Goal: Task Accomplishment & Management: Manage account settings

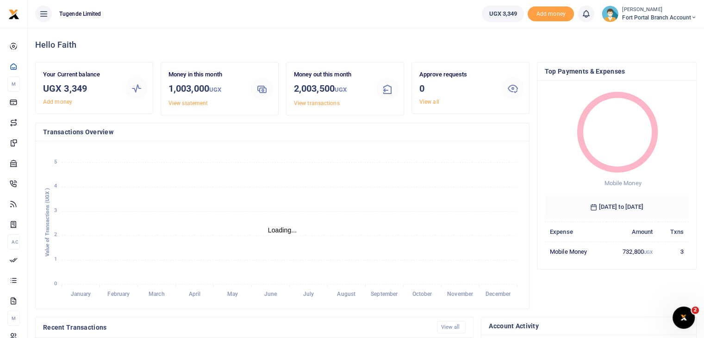
scroll to position [7, 7]
click at [613, 23] on ul "UGX 3,349 Add money Notifications 0 You have no new notification Mark all as re…" at bounding box center [589, 14] width 230 height 28
click at [611, 17] on img at bounding box center [610, 14] width 17 height 17
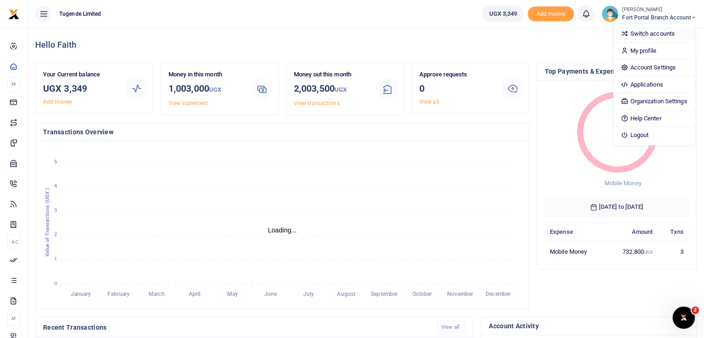
click at [638, 33] on link "Switch accounts" at bounding box center [653, 33] width 81 height 13
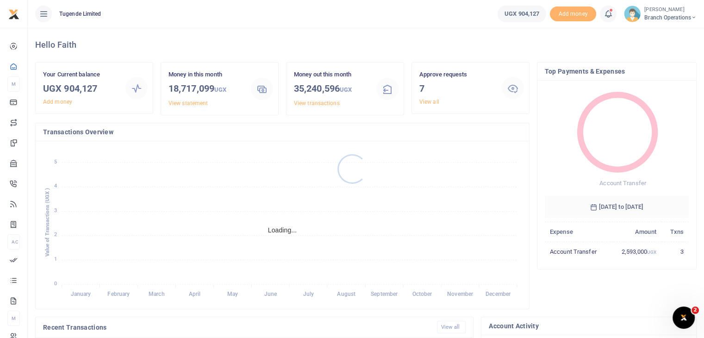
scroll to position [7, 7]
click at [424, 101] on link "View all" at bounding box center [429, 102] width 20 height 6
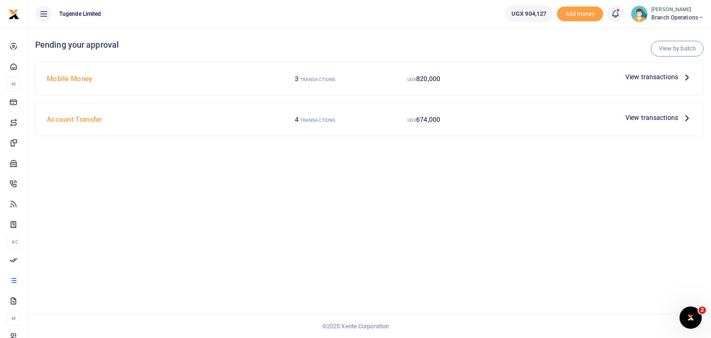
click at [647, 75] on span "View transactions" at bounding box center [651, 77] width 53 height 10
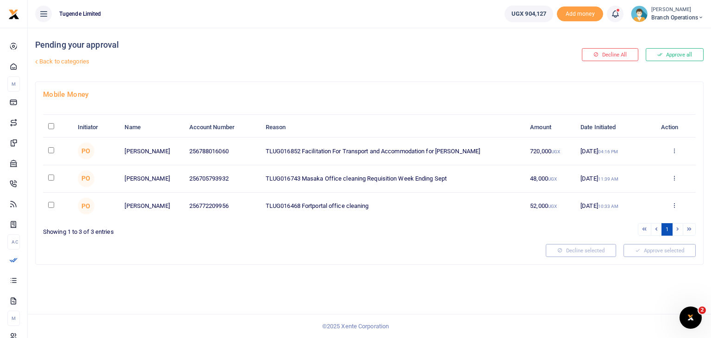
click at [52, 148] on input "checkbox" at bounding box center [51, 150] width 6 height 6
checkbox input "true"
click at [639, 242] on div "Mobile Money Initiator Name Account Number Reason Amount Date Initiated Action …" at bounding box center [369, 173] width 667 height 182
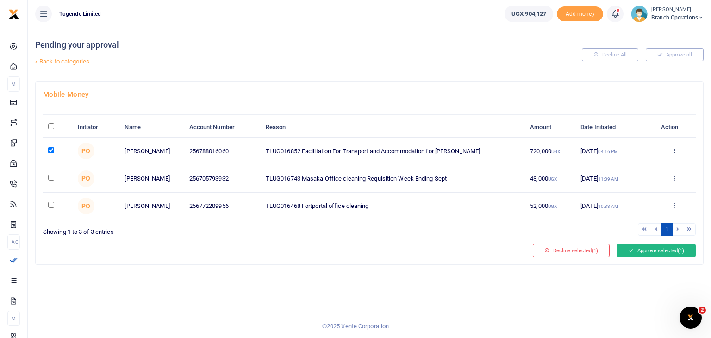
click at [639, 247] on button "Approve selected (1)" at bounding box center [656, 250] width 79 height 13
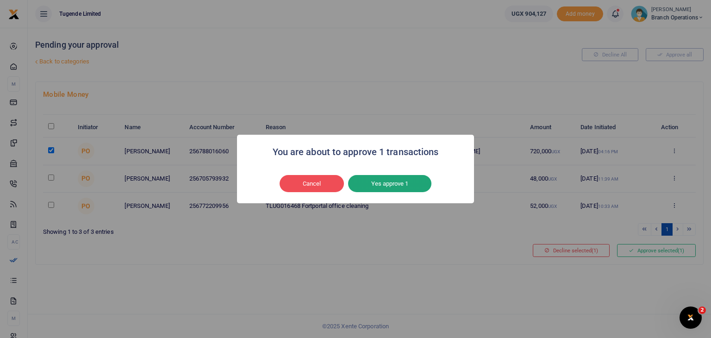
click at [410, 190] on button "Yes approve 1" at bounding box center [389, 184] width 83 height 18
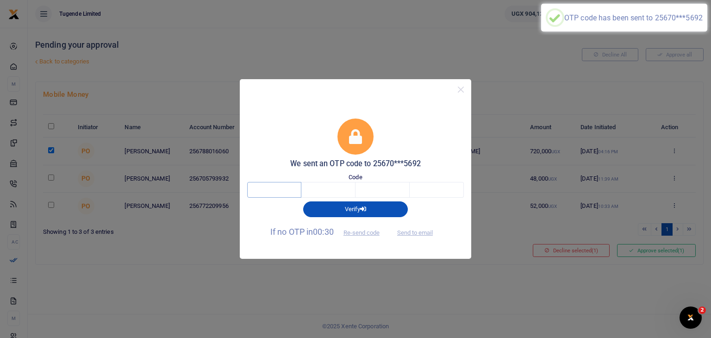
click at [286, 189] on input "text" at bounding box center [274, 190] width 54 height 16
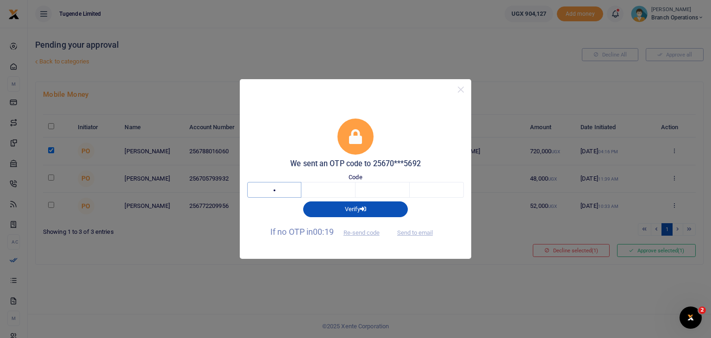
type input "4"
type input "6"
type input "0"
type input "6"
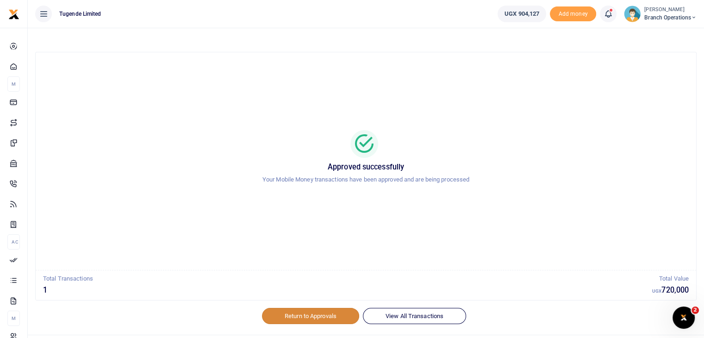
click at [298, 316] on link "Return to Approvals" at bounding box center [310, 316] width 97 height 16
